Goal: Check status: Check status

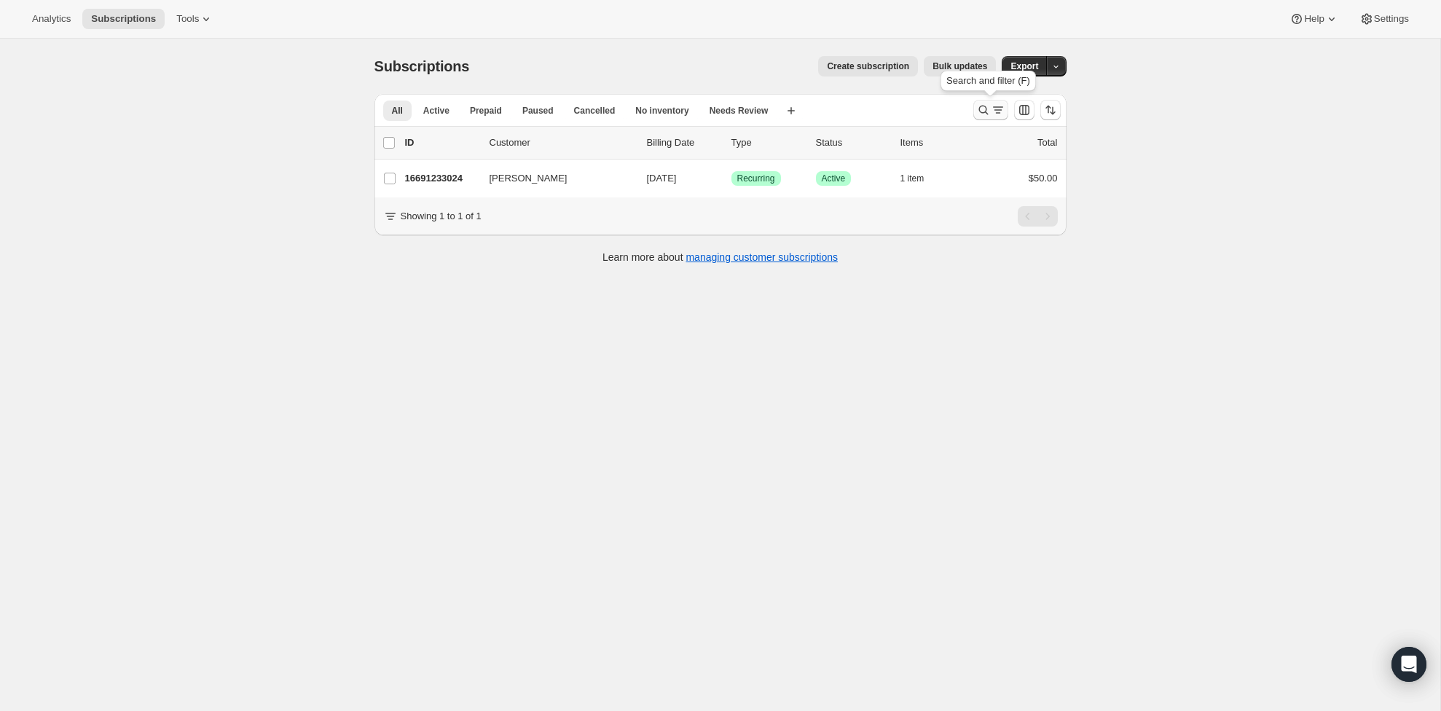
click at [988, 106] on icon "Search and filter results" at bounding box center [983, 110] width 15 height 15
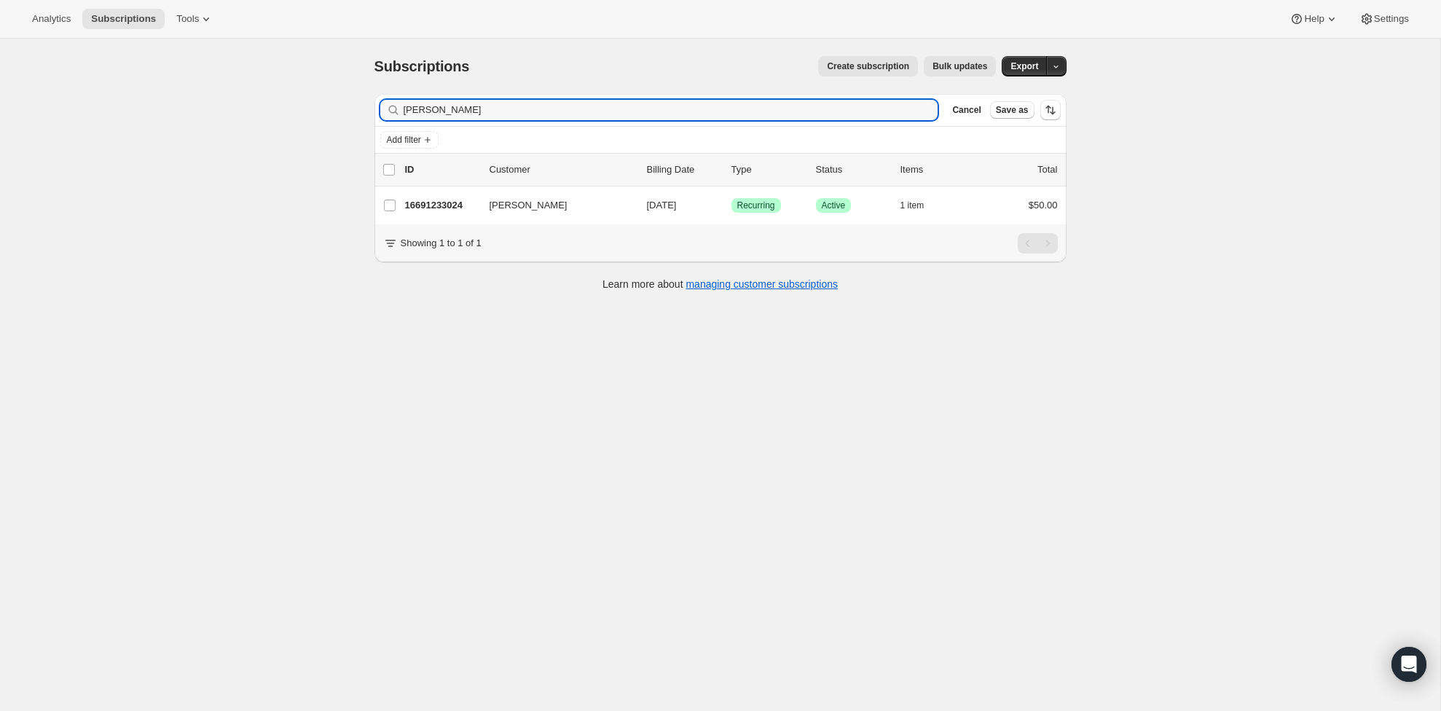
drag, startPoint x: 438, startPoint y: 109, endPoint x: 399, endPoint y: 108, distance: 38.6
click at [399, 108] on div "escobar Clear" at bounding box center [659, 110] width 558 height 20
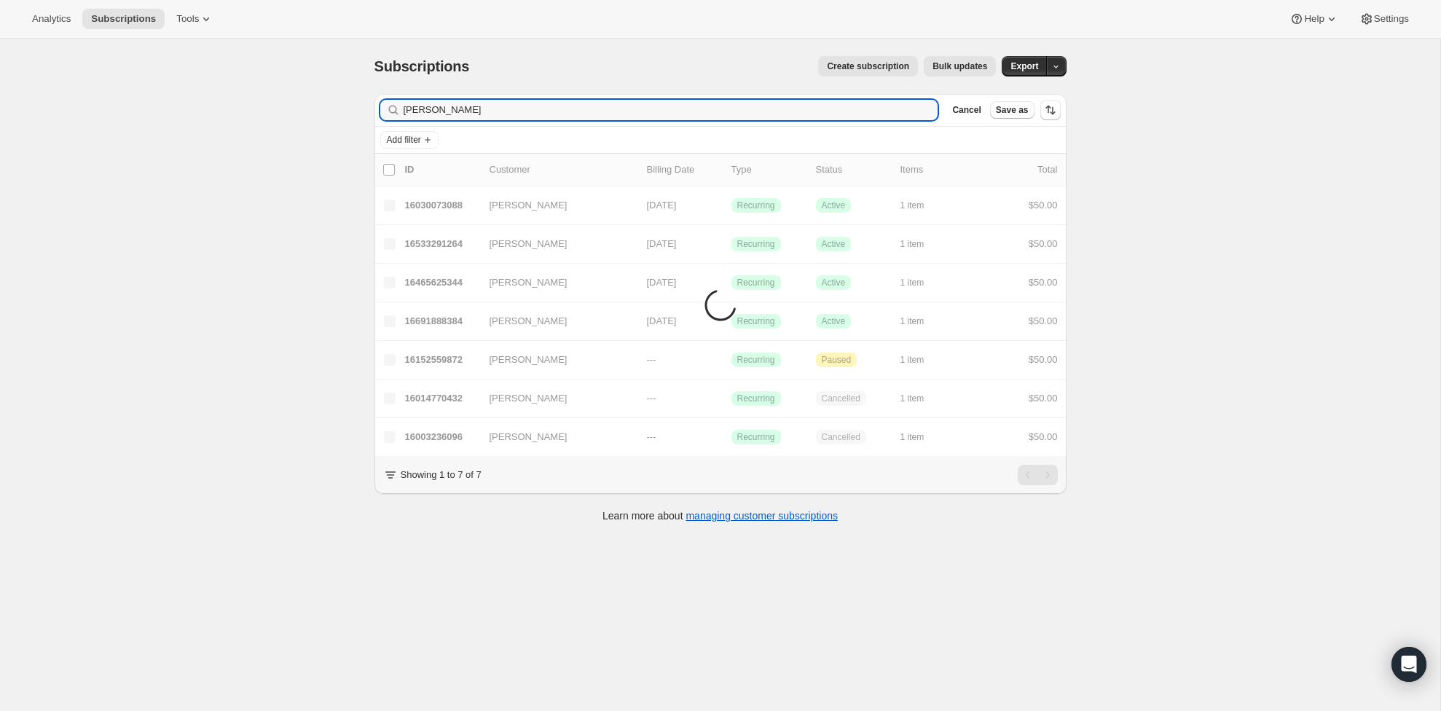
type input "goreli"
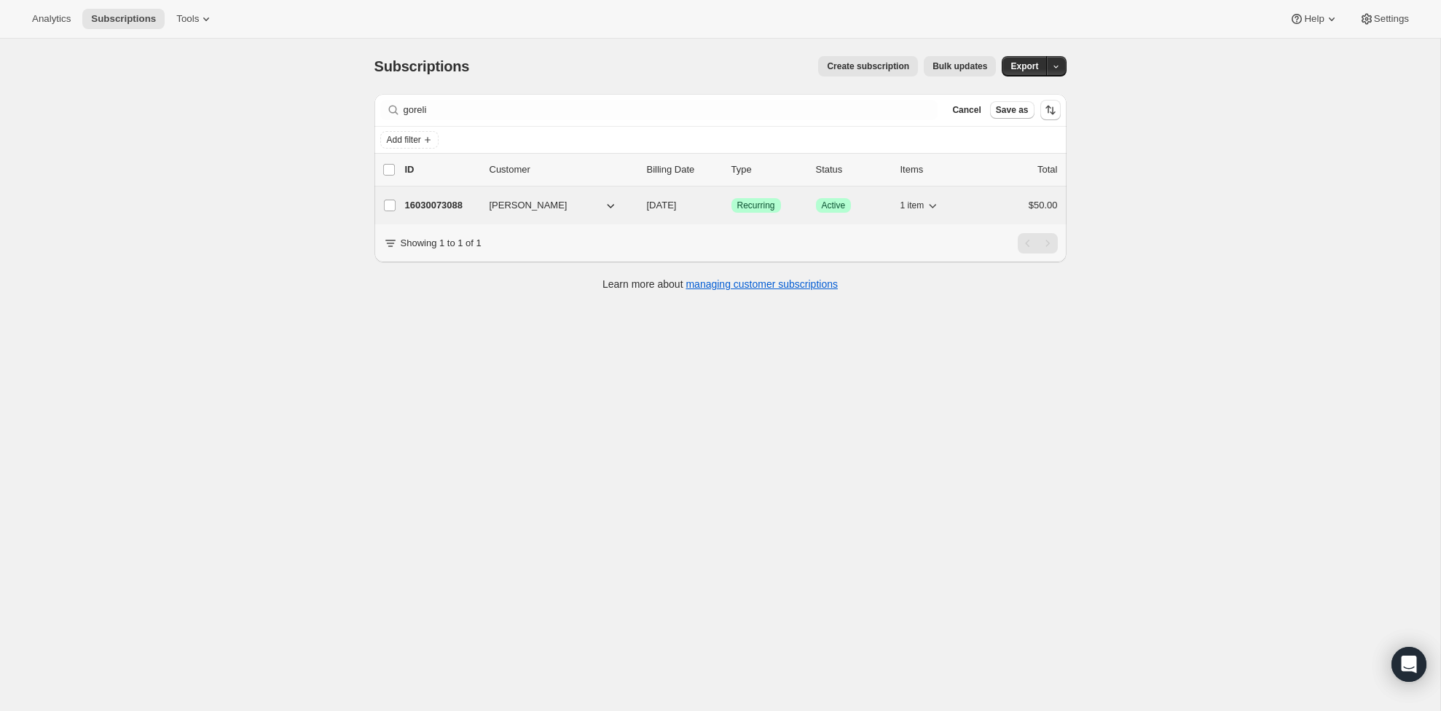
click at [441, 205] on p "16030073088" at bounding box center [441, 205] width 73 height 15
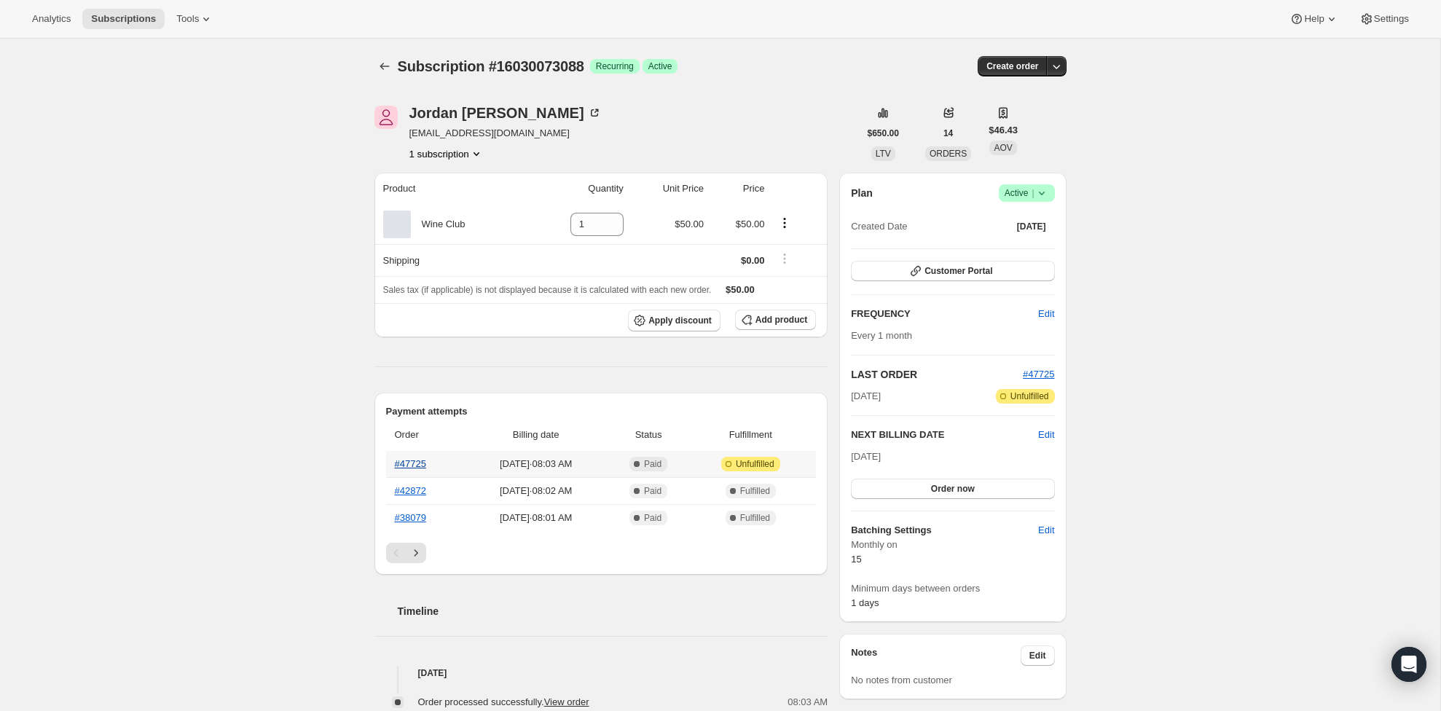
click at [395, 465] on link "#47725" at bounding box center [410, 463] width 31 height 11
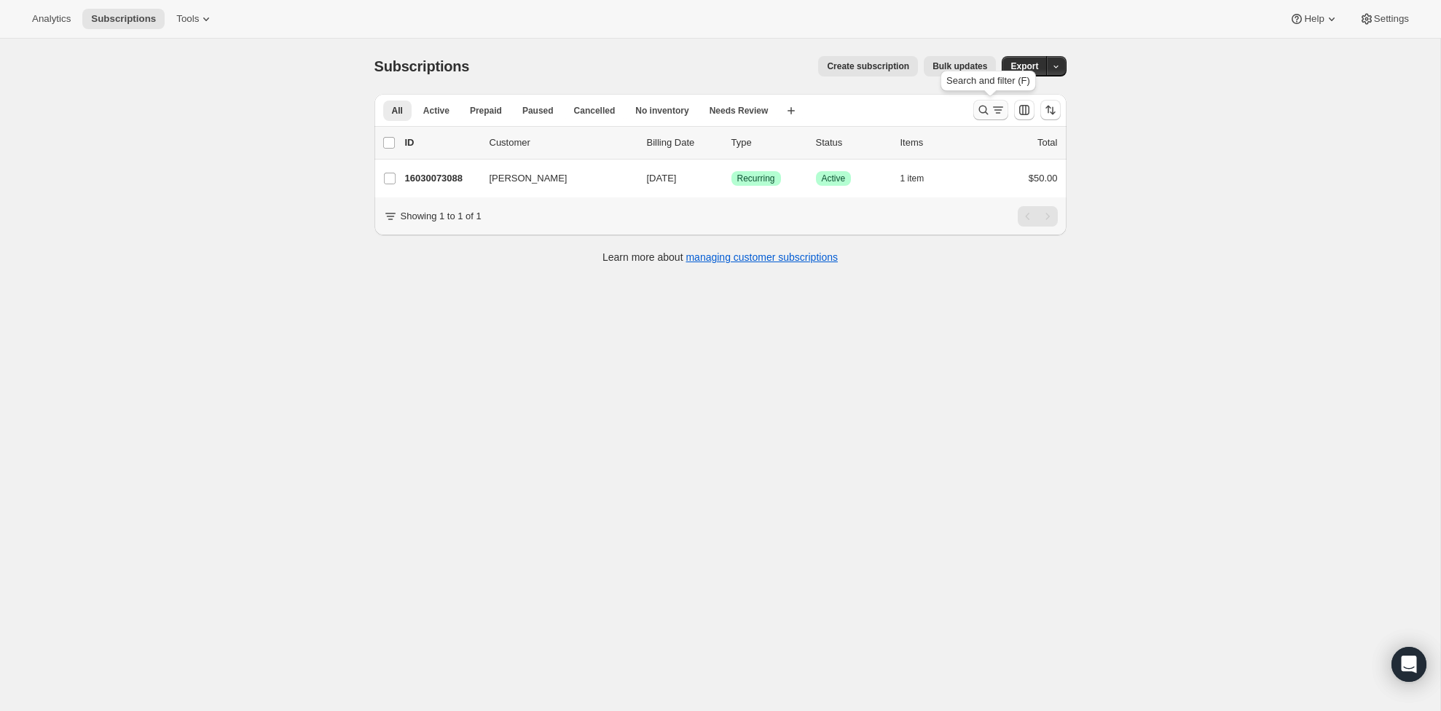
click at [986, 111] on icon "Search and filter results" at bounding box center [983, 110] width 15 height 15
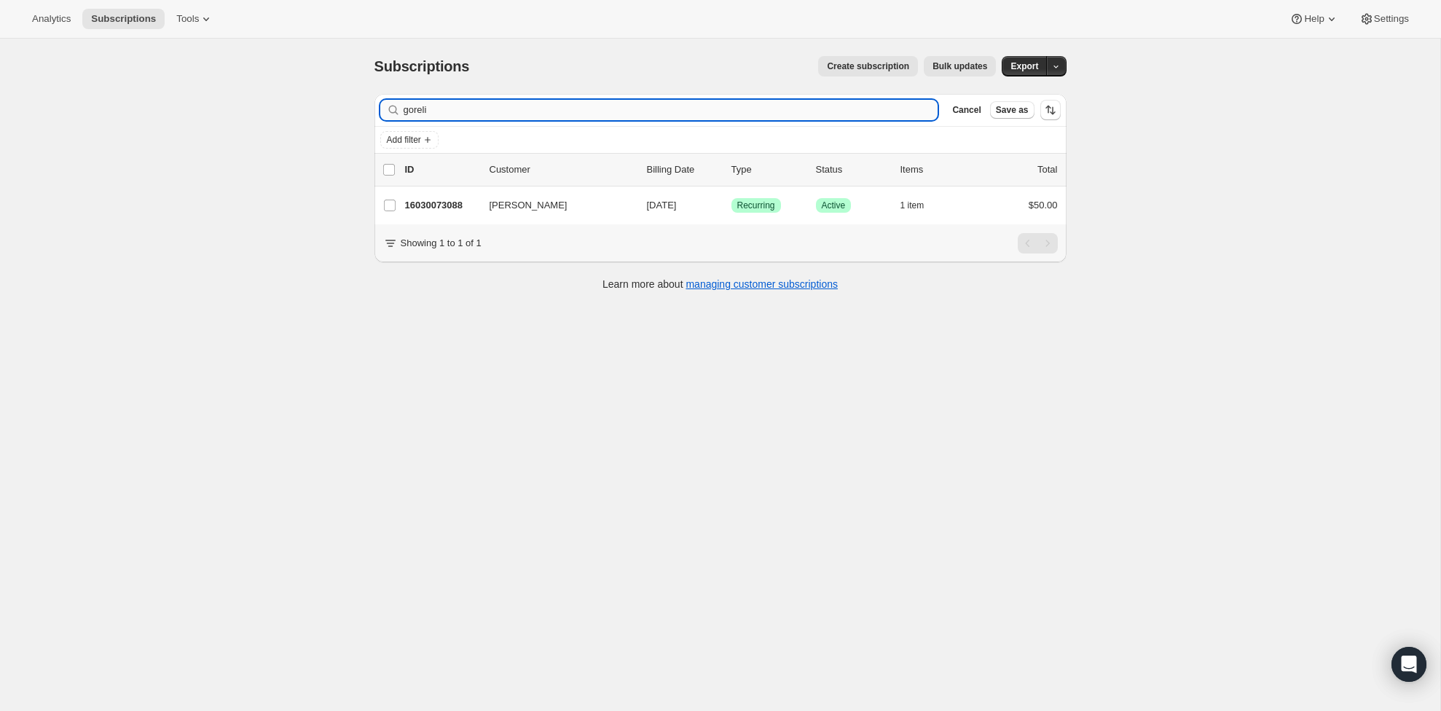
drag, startPoint x: 548, startPoint y: 110, endPoint x: 459, endPoint y: 109, distance: 88.9
click at [446, 103] on input "goreli" at bounding box center [670, 110] width 535 height 20
click at [459, 109] on input "goreli" at bounding box center [670, 110] width 535 height 20
click at [460, 109] on input "goreli" at bounding box center [670, 110] width 535 height 20
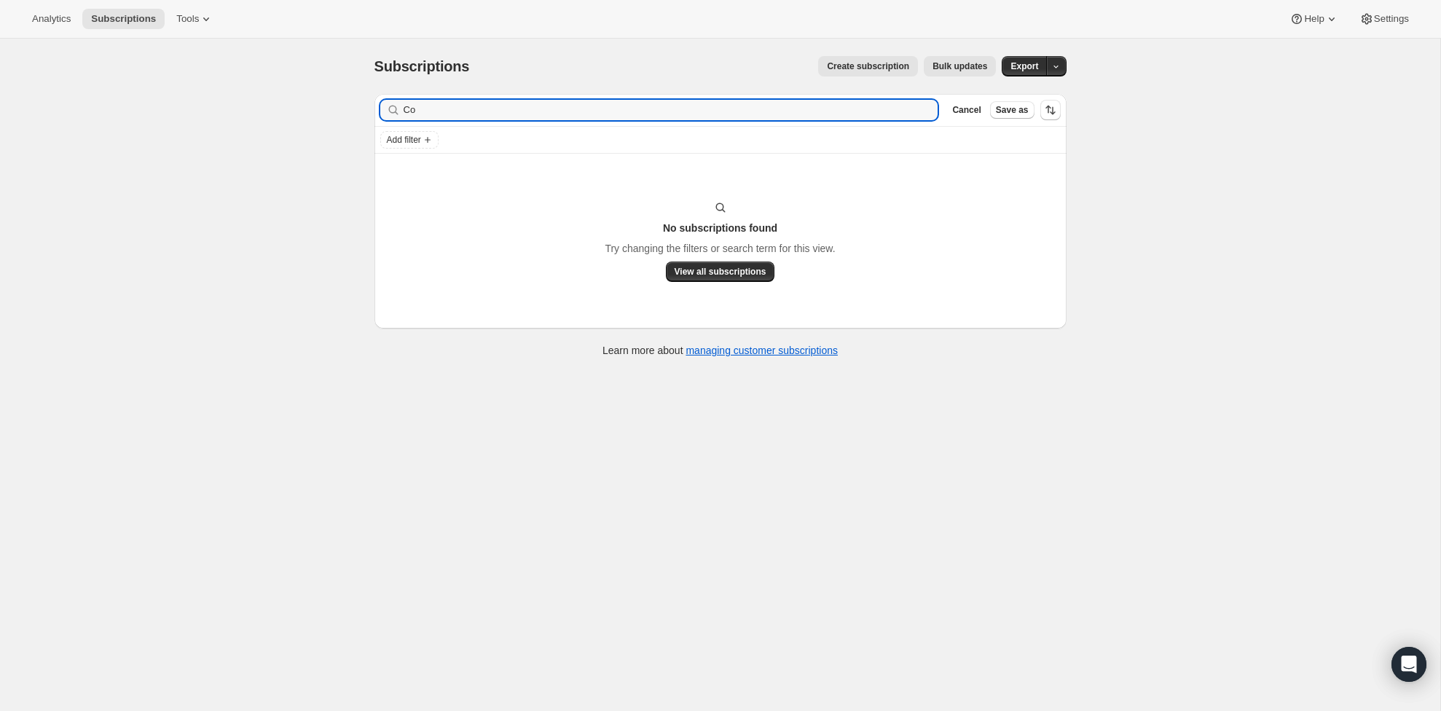
type input "C"
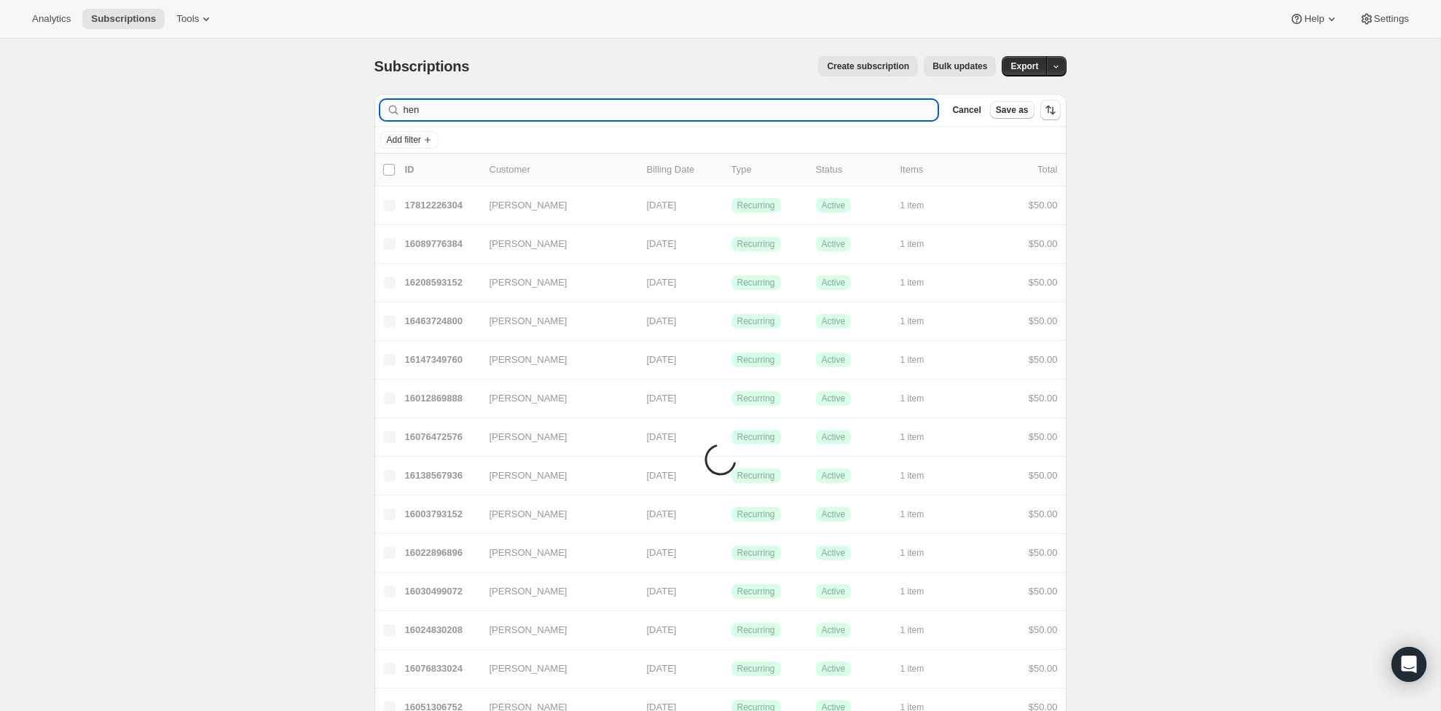
click at [513, 111] on input "hen" at bounding box center [670, 110] width 535 height 20
click at [513, 111] on input "hend" at bounding box center [670, 110] width 535 height 20
click at [513, 111] on input "h" at bounding box center [670, 110] width 535 height 20
click at [513, 111] on input "n" at bounding box center [670, 110] width 535 height 20
type input "n"
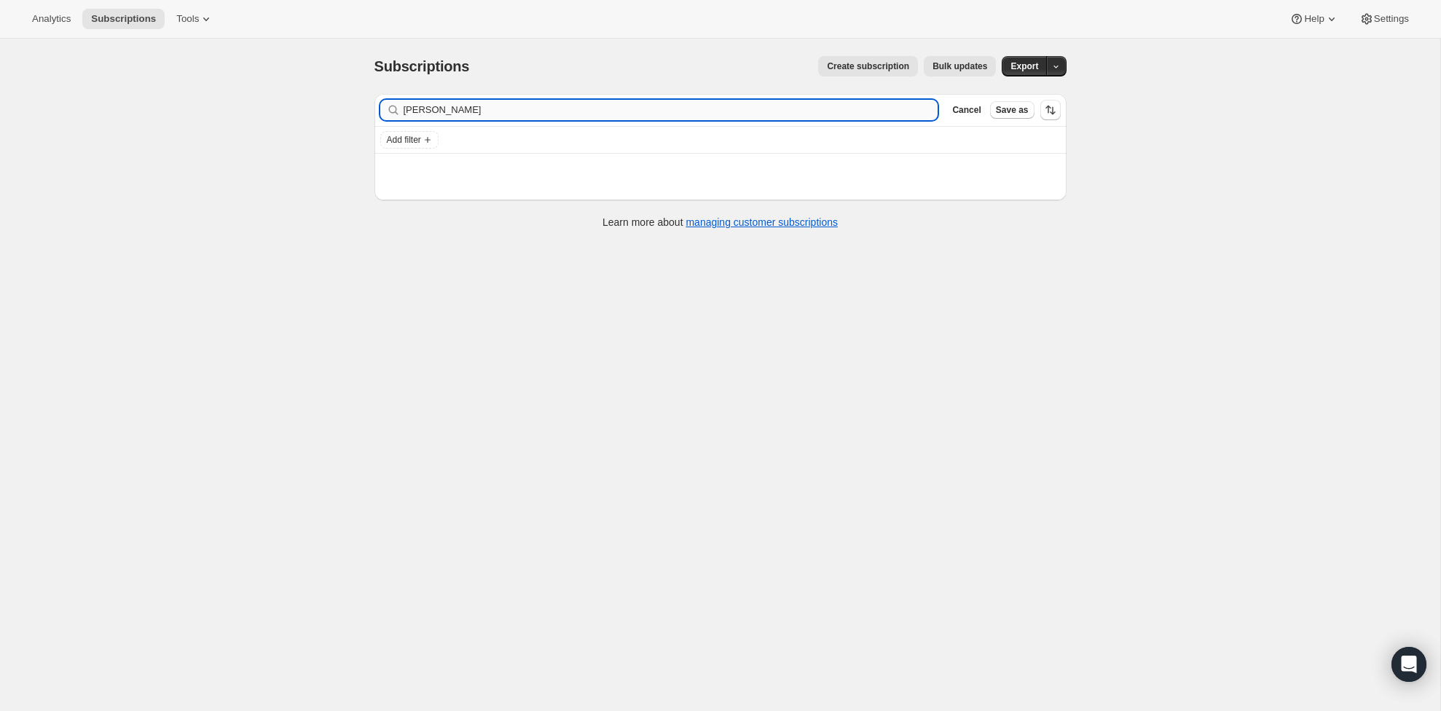
scroll to position [1, 0]
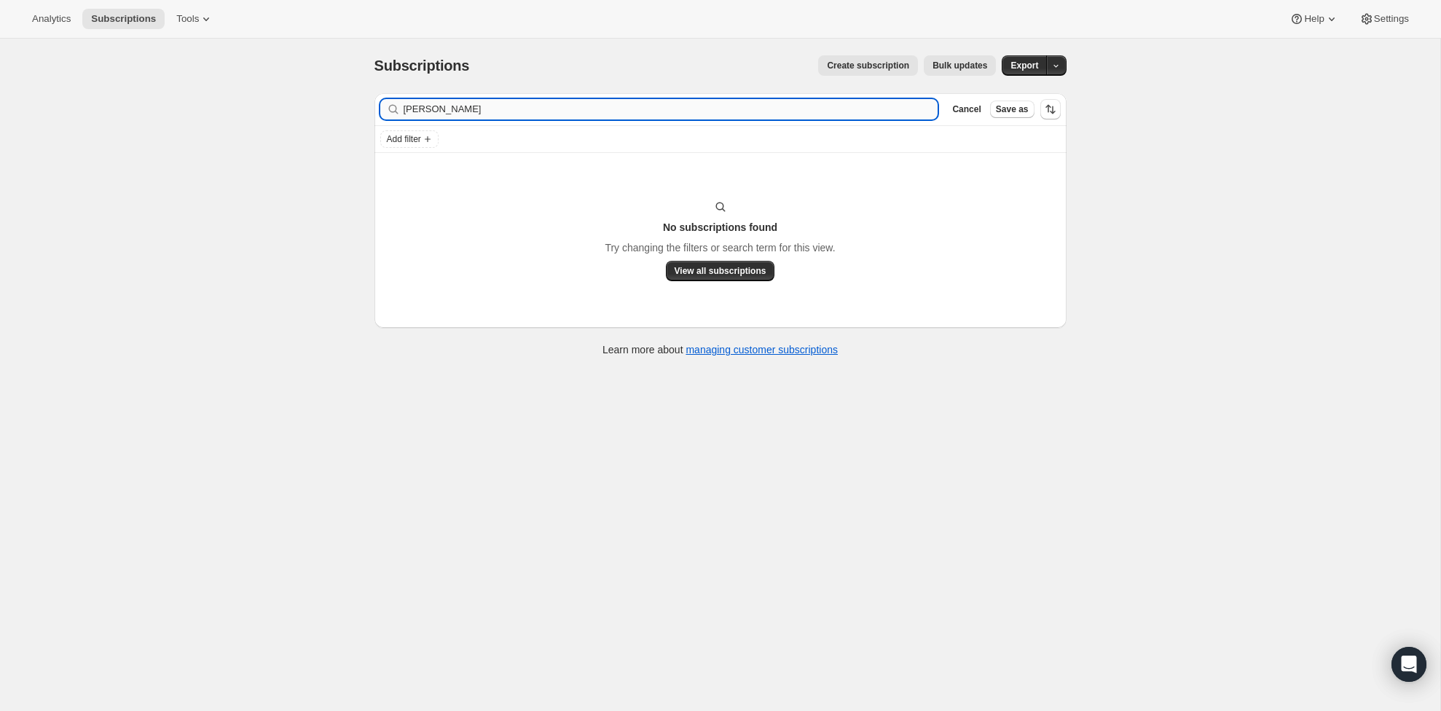
click at [492, 109] on input "hendricksen" at bounding box center [670, 109] width 535 height 20
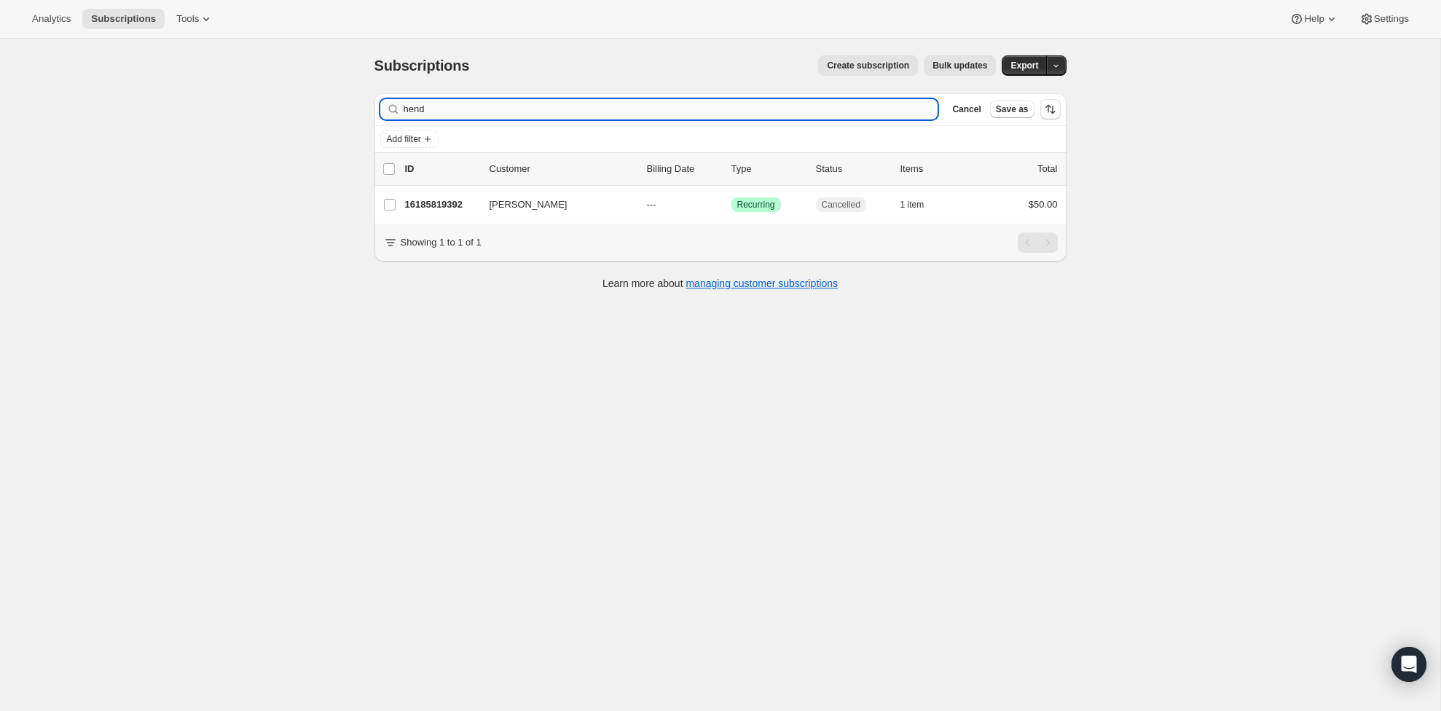
scroll to position [0, 0]
type input "h"
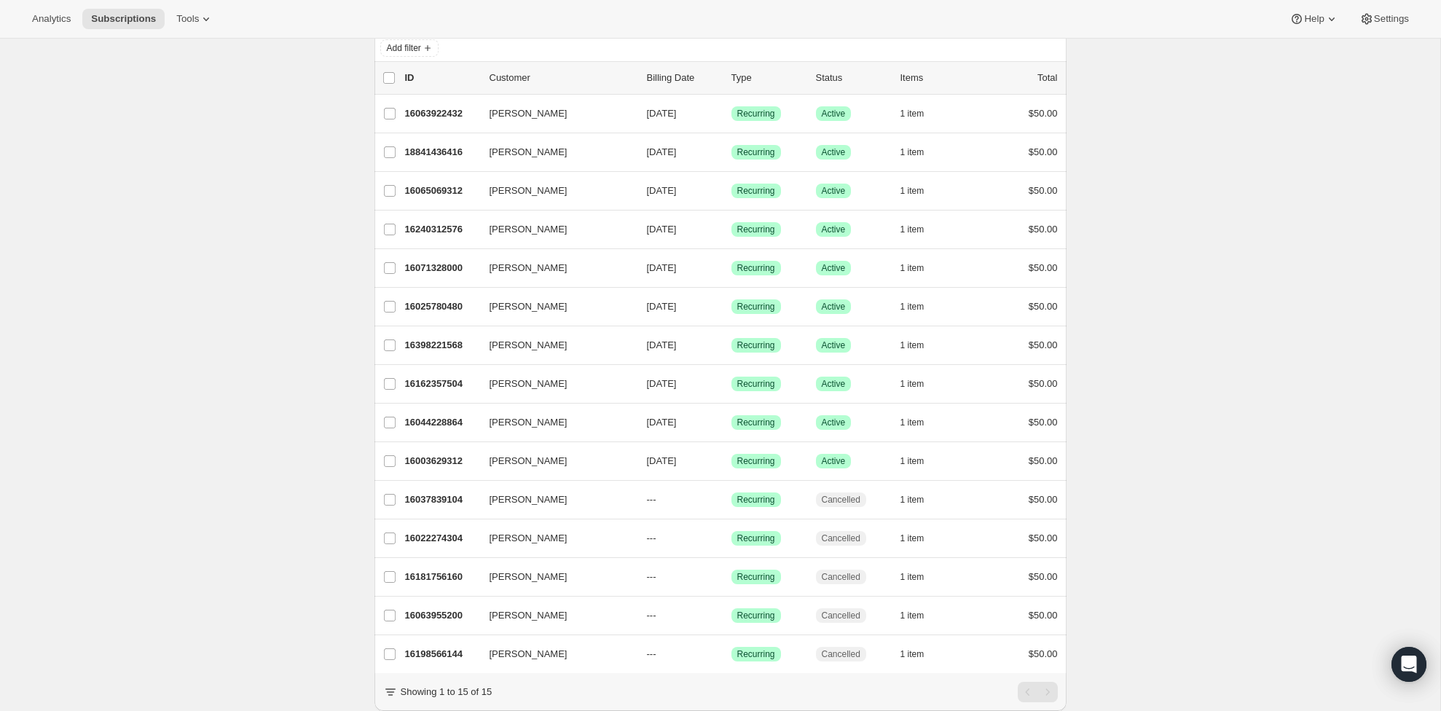
scroll to position [95, 0]
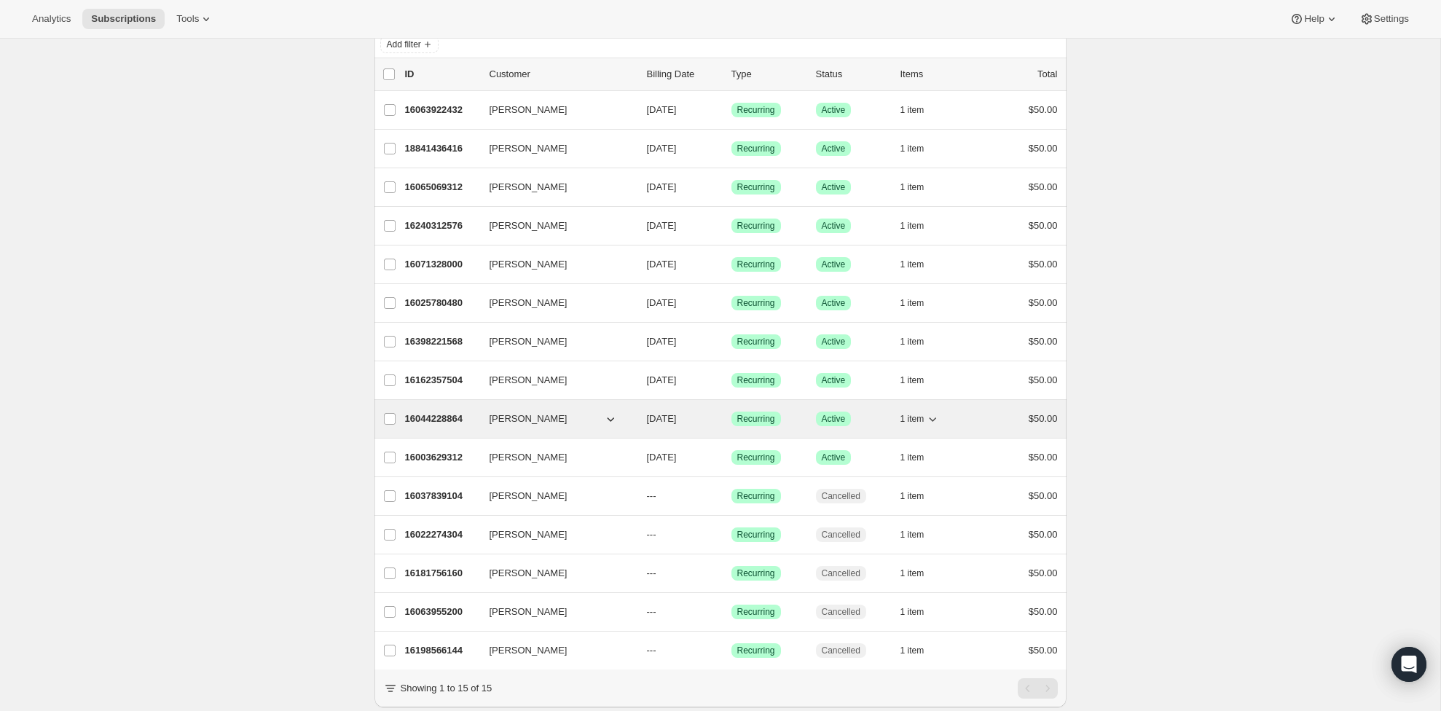
type input "Cole"
click at [529, 415] on span "Cole Henriksen" at bounding box center [528, 418] width 78 height 15
click at [434, 417] on p "16044228864" at bounding box center [441, 418] width 73 height 15
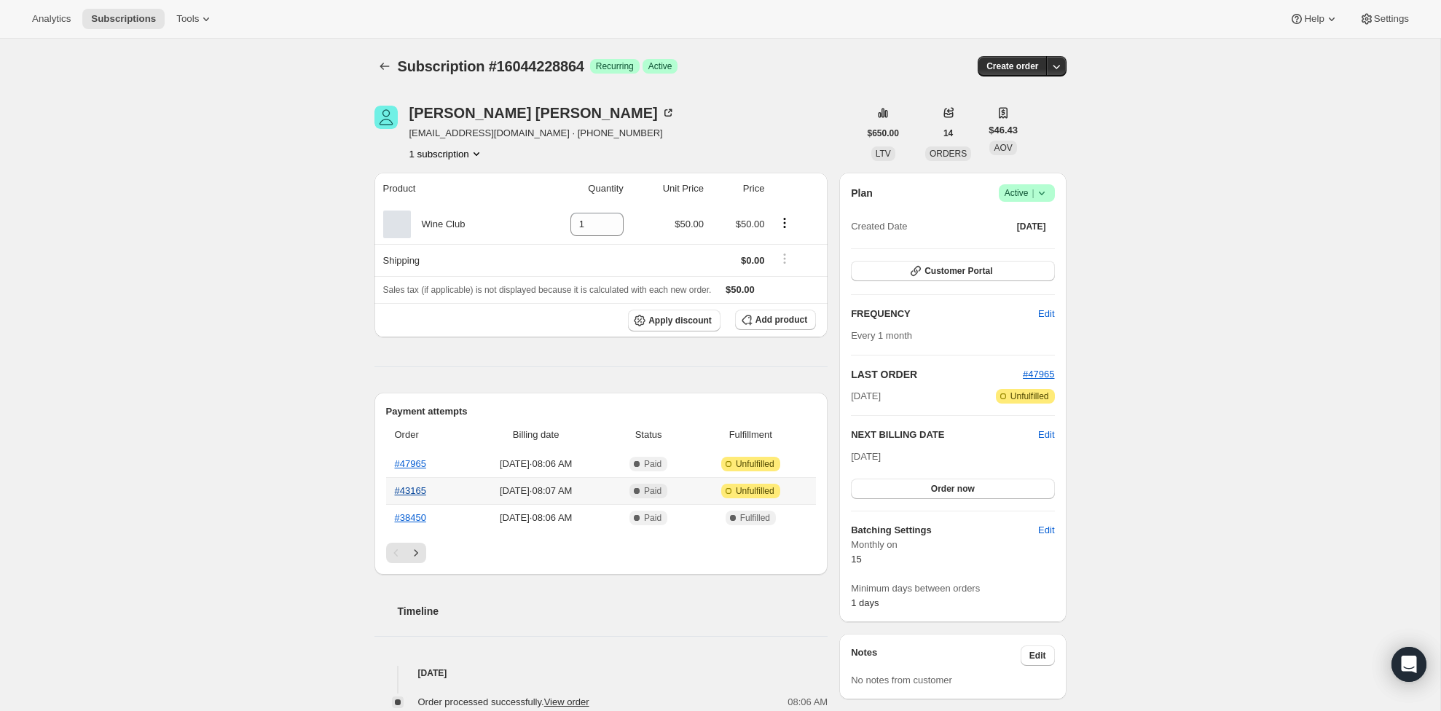
click at [426, 492] on link "#43165" at bounding box center [410, 490] width 31 height 11
click at [410, 462] on link "#47965" at bounding box center [410, 463] width 31 height 11
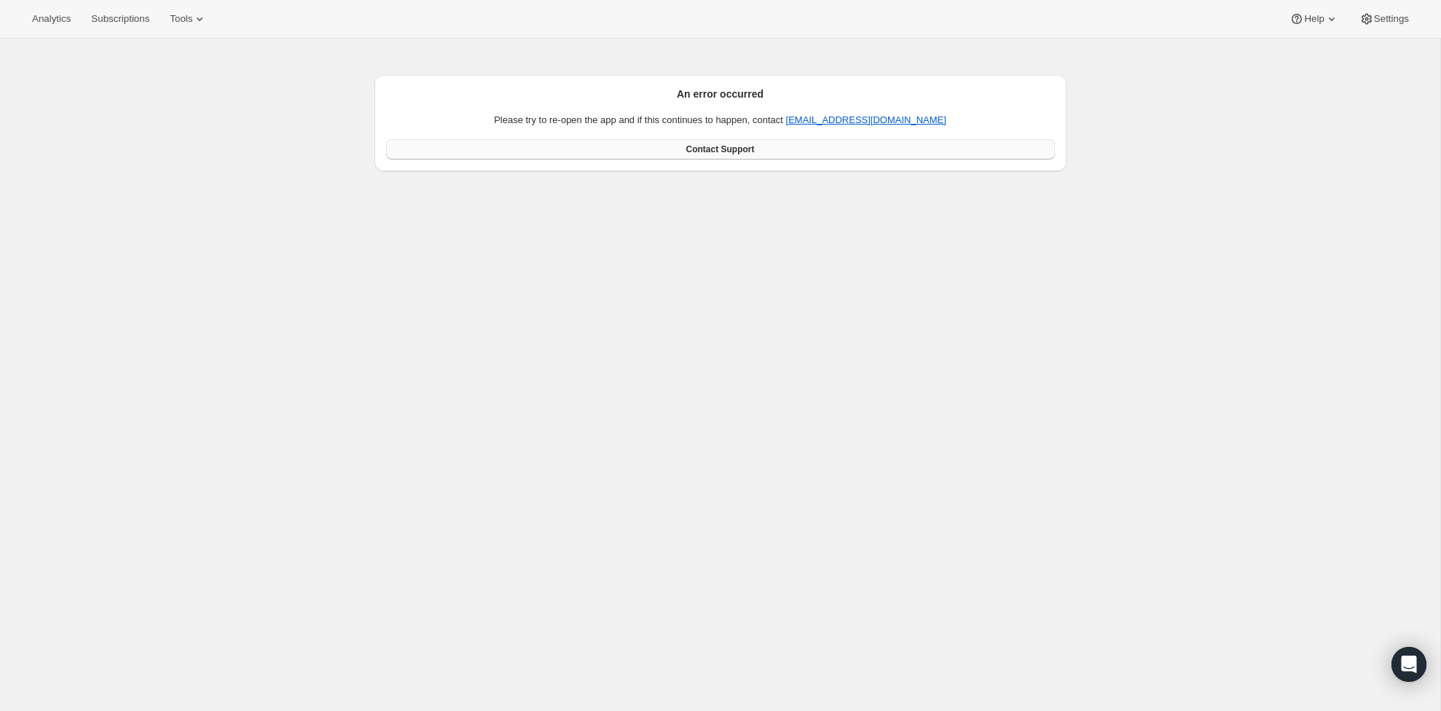
scroll to position [7, 0]
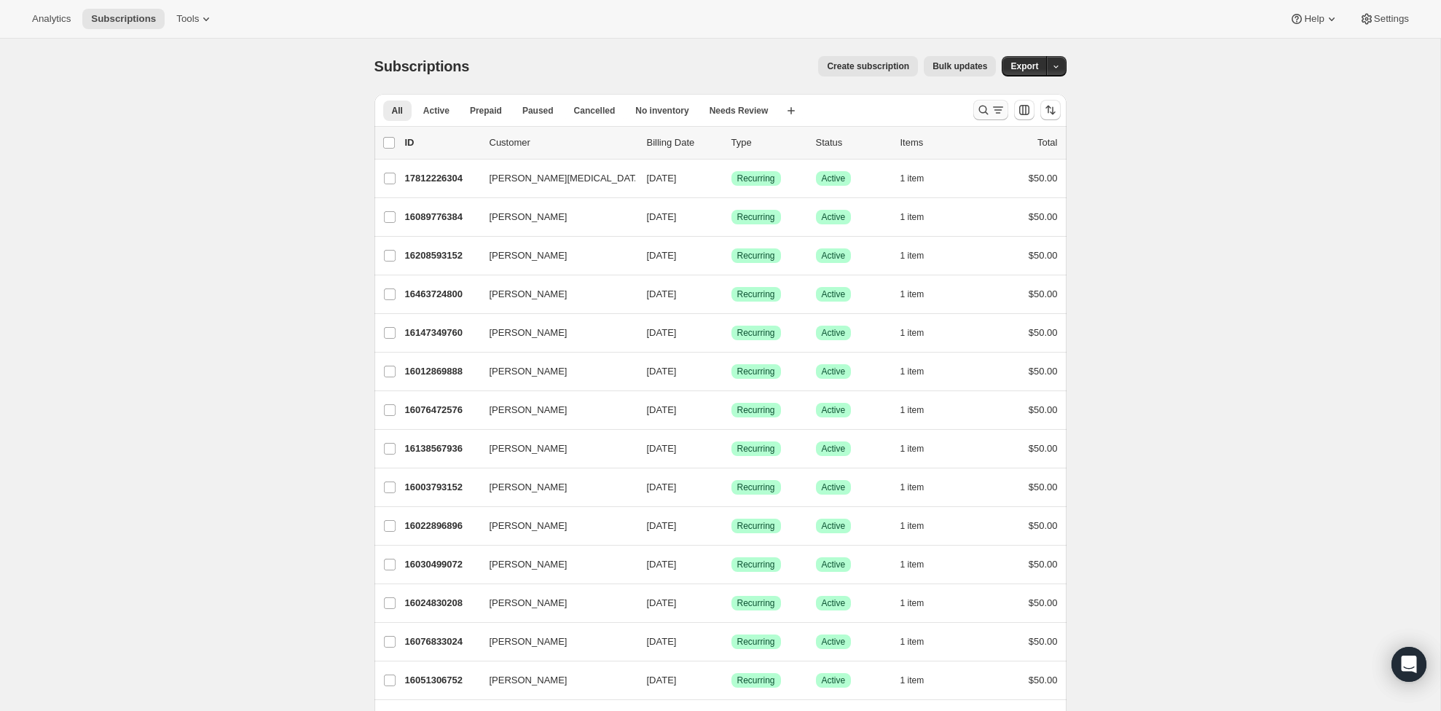
click at [977, 105] on icon "Search and filter results" at bounding box center [983, 110] width 15 height 15
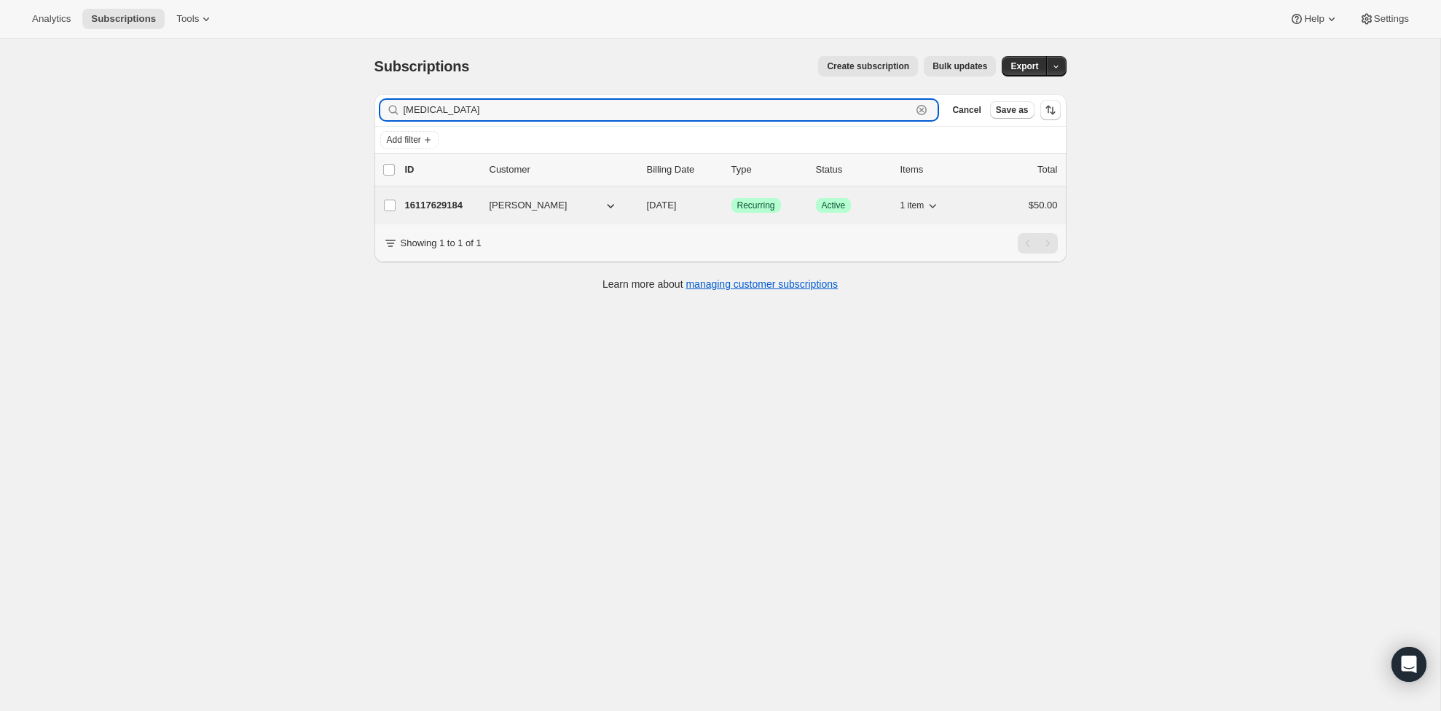
type input "pica"
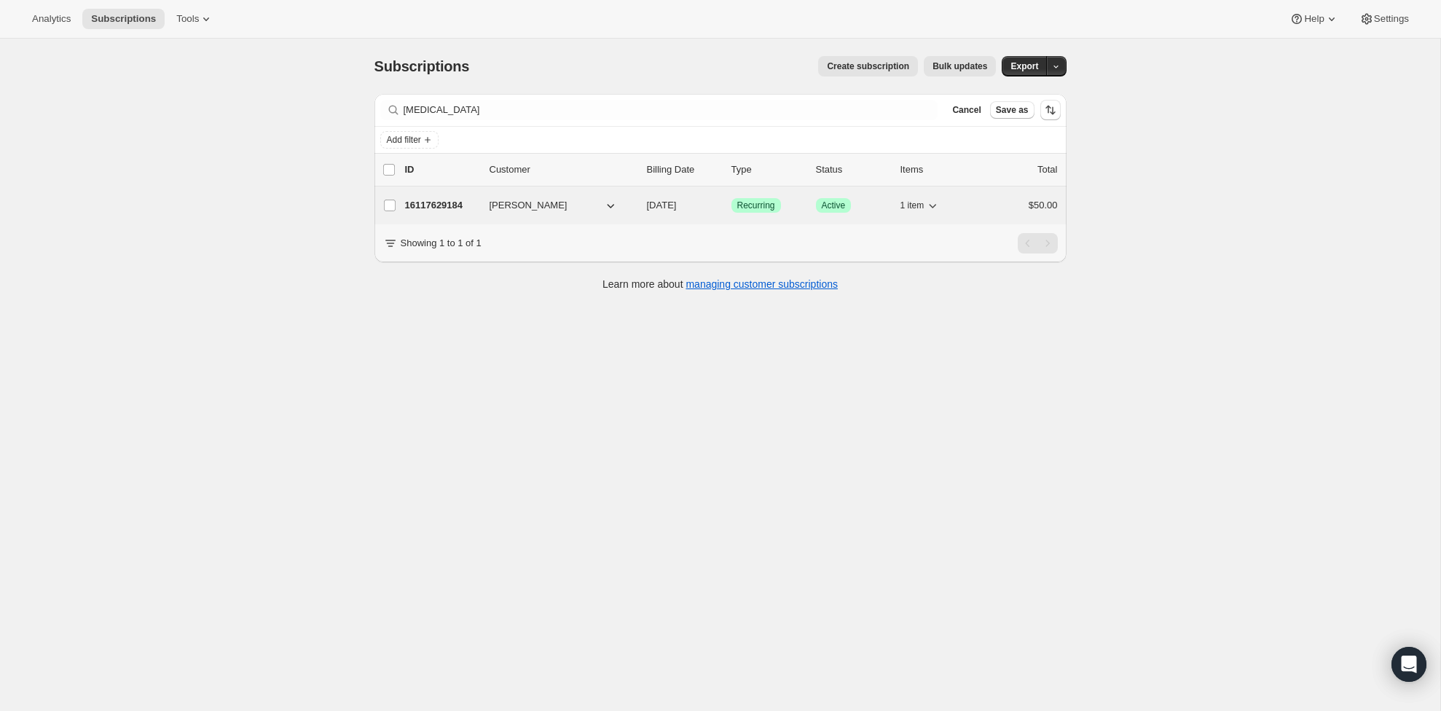
click at [465, 200] on p "16117629184" at bounding box center [441, 205] width 73 height 15
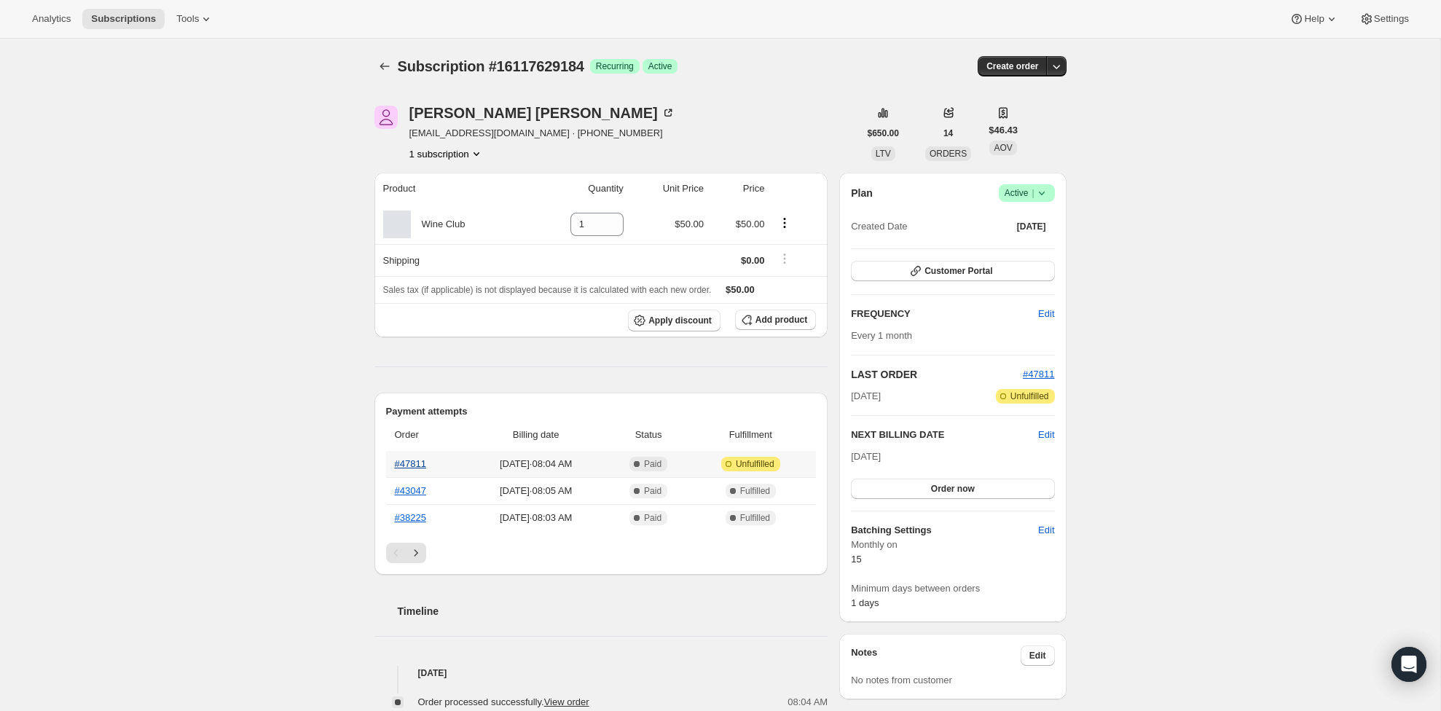
click at [420, 462] on link "#47811" at bounding box center [410, 463] width 31 height 11
